Goal: Navigation & Orientation: Find specific page/section

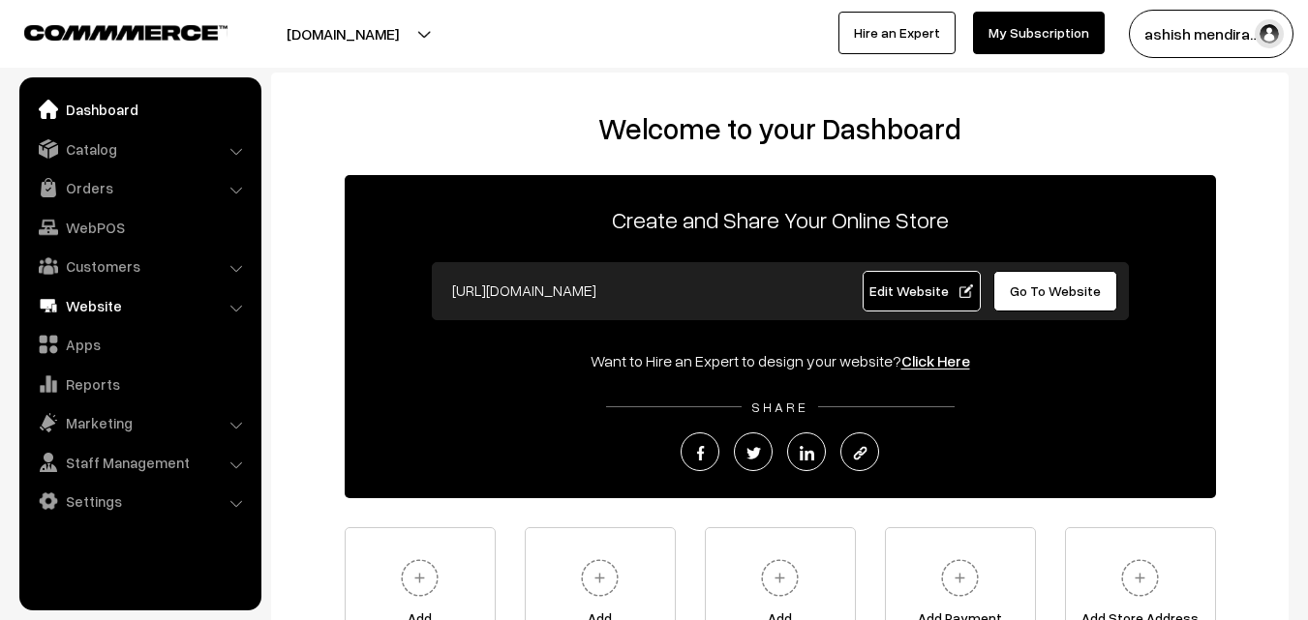
click at [102, 292] on link "Website" at bounding box center [139, 305] width 230 height 35
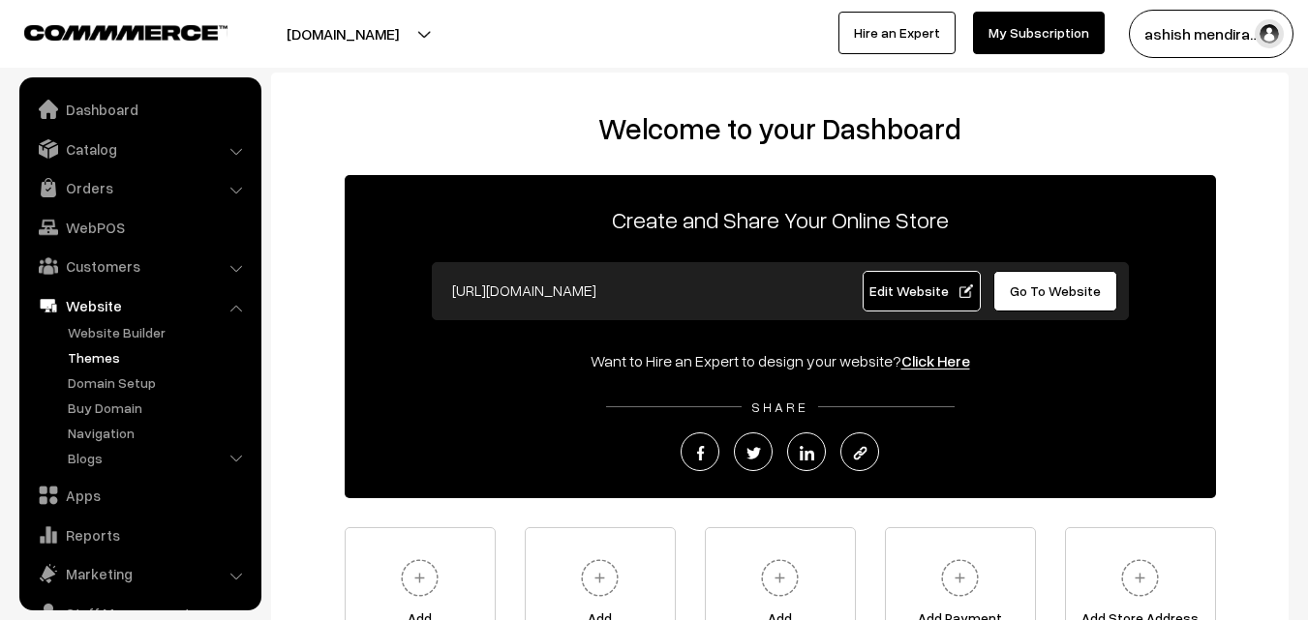
click at [101, 350] on link "Themes" at bounding box center [159, 357] width 192 height 20
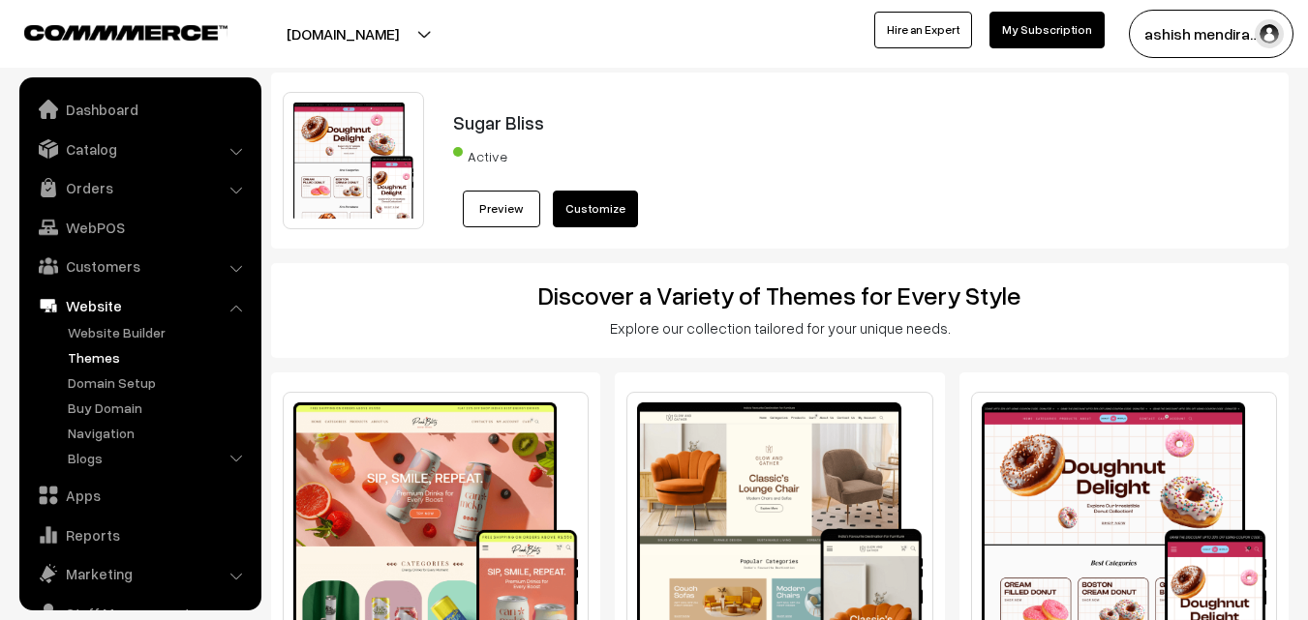
scroll to position [78, 0]
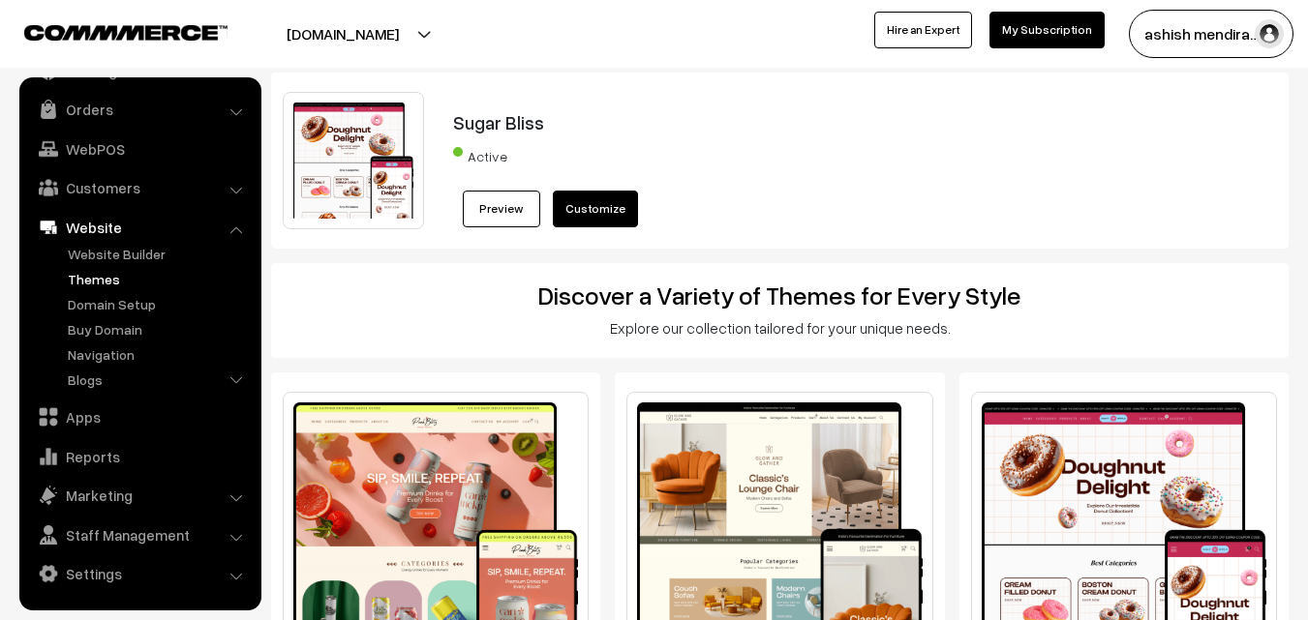
click at [1256, 129] on div "Sugar Bliss Active Preview Customize" at bounding box center [779, 160] width 1023 height 137
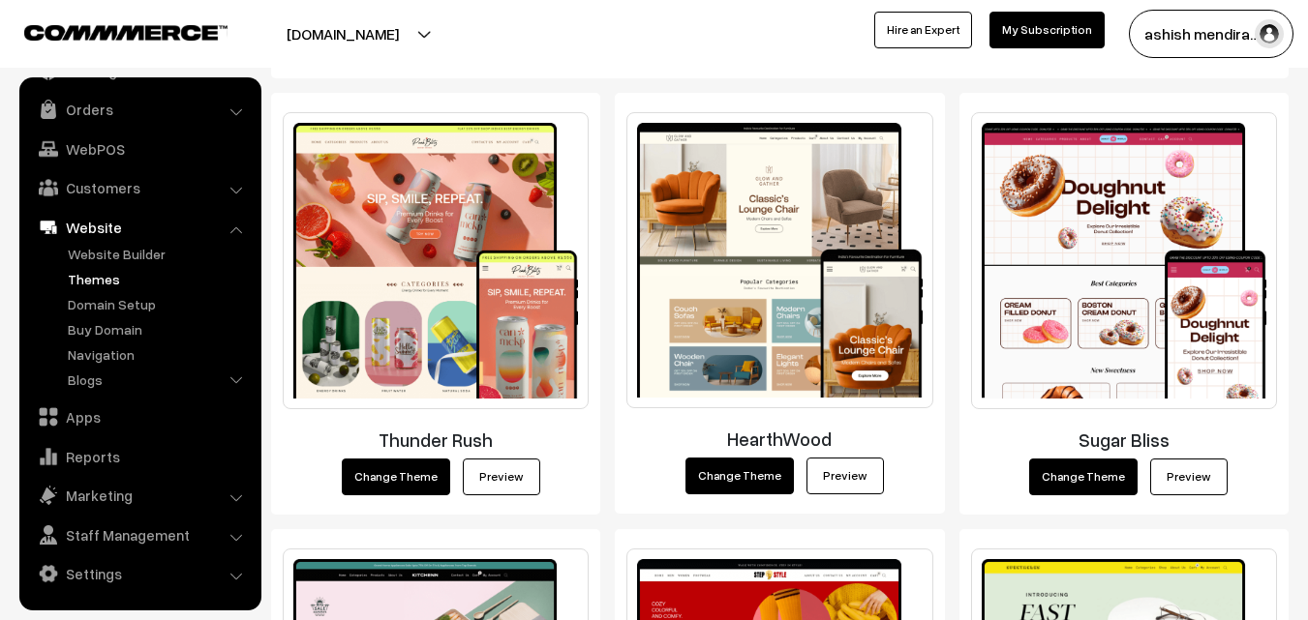
scroll to position [232, 0]
